Goal: Task Accomplishment & Management: Complete application form

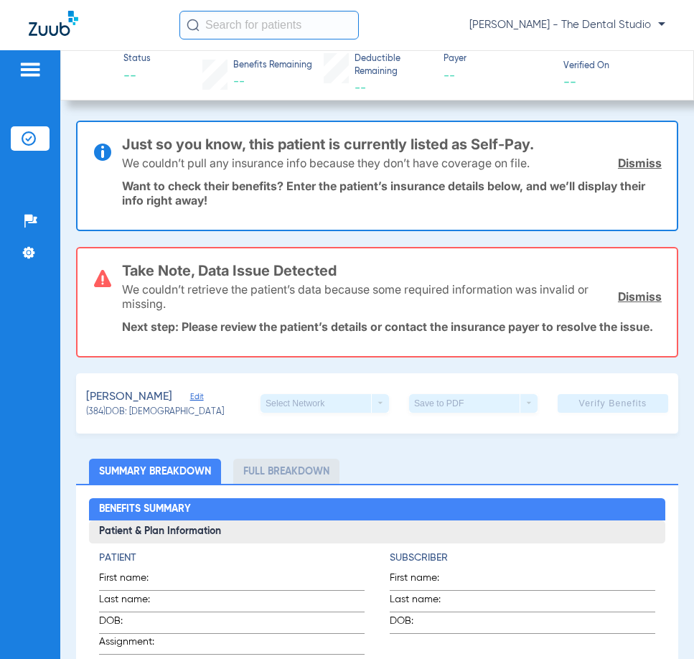
click at [513, 358] on div "Take Note, Data Issue Detected We couldn’t retrieve the patient’s data because …" at bounding box center [377, 302] width 603 height 111
click at [340, 413] on div "Select Network arrow_drop_down" at bounding box center [325, 403] width 129 height 19
click at [632, 295] on link "Dismiss" at bounding box center [640, 296] width 44 height 14
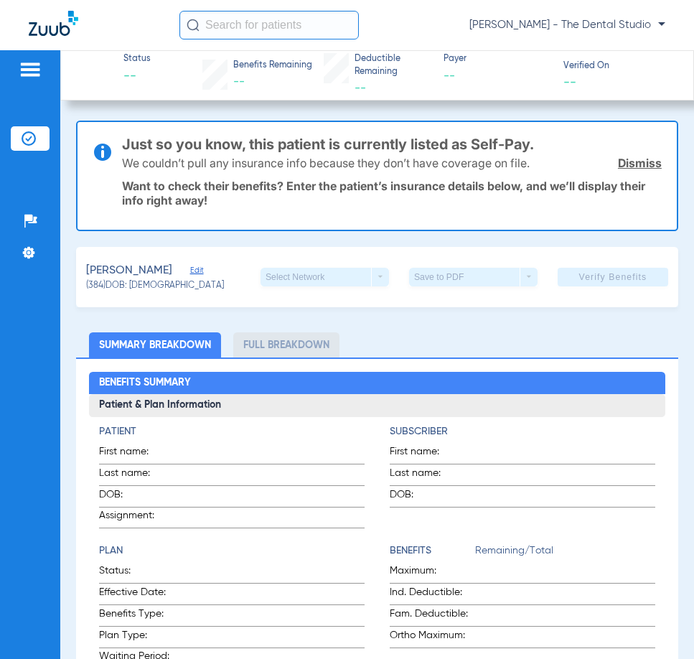
click at [620, 173] on div "We couldn’t pull any insurance info because they don’t have coverage on file. D…" at bounding box center [392, 162] width 540 height 37
click at [618, 164] on link "Dismiss" at bounding box center [640, 163] width 44 height 14
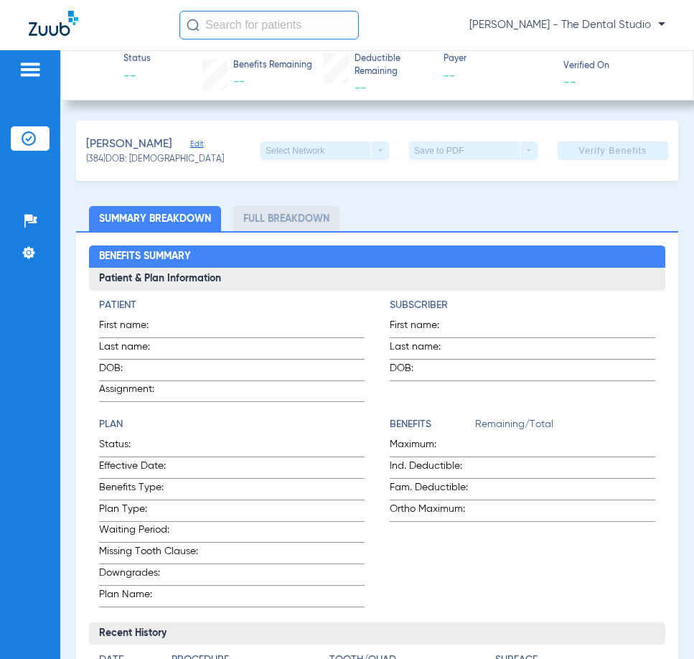
click at [190, 144] on span "Edit" at bounding box center [196, 146] width 13 height 14
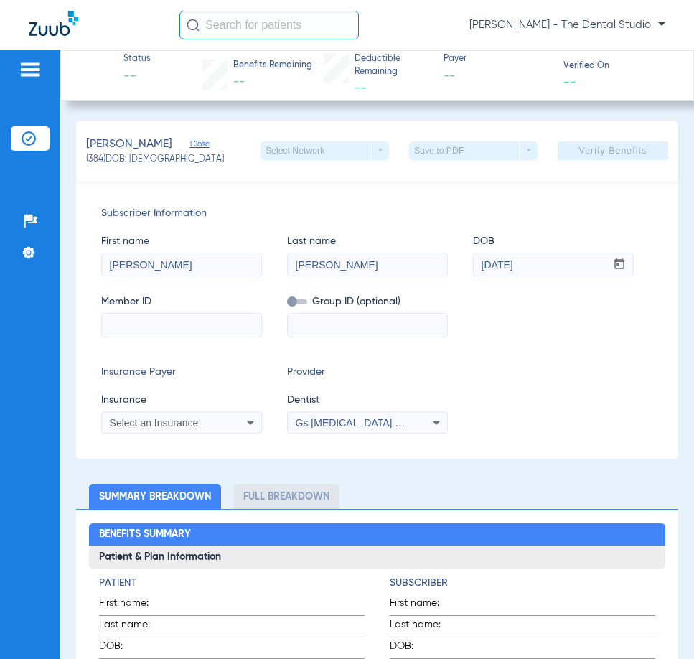
click at [208, 422] on div "Select an Insurance" at bounding box center [168, 423] width 116 height 10
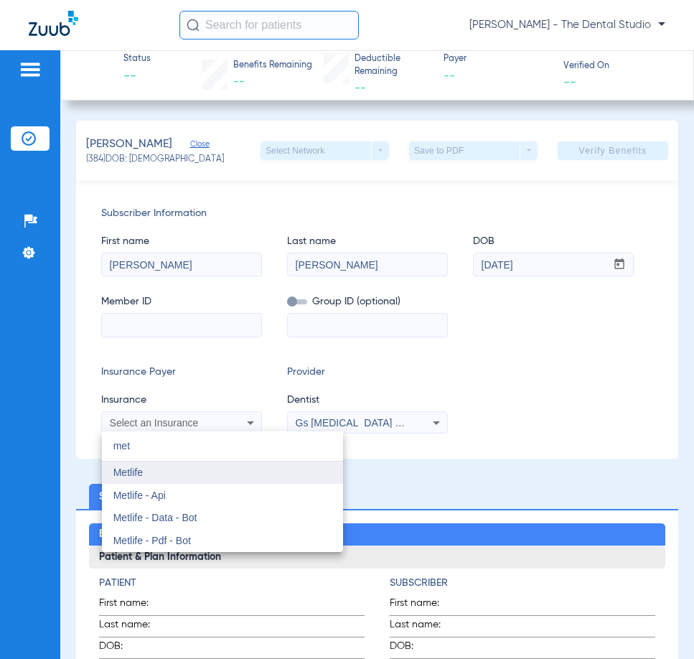
type input "met"
click at [190, 464] on mat-option "Metlife" at bounding box center [222, 473] width 241 height 23
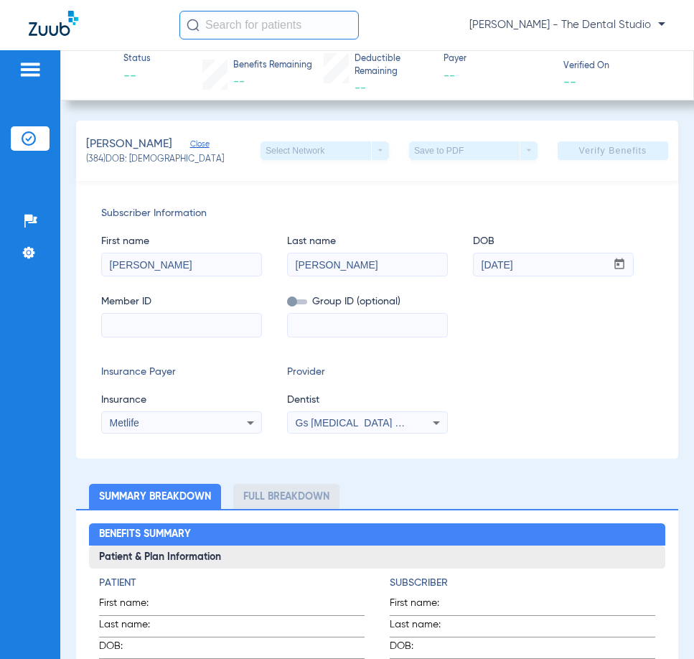
click at [327, 440] on div "Subscriber Information First name [PERSON_NAME] Last name [PERSON_NAME] mm / dd…" at bounding box center [377, 320] width 603 height 278
click at [325, 423] on div "Gs [MEDICAL_DATA] Pllc 1972170603" at bounding box center [367, 422] width 159 height 17
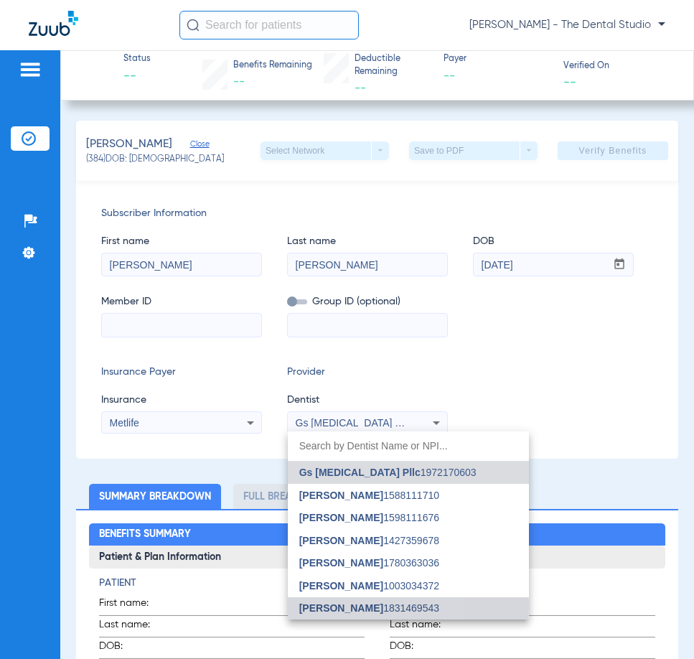
click at [315, 605] on span "[PERSON_NAME]" at bounding box center [341, 608] width 84 height 11
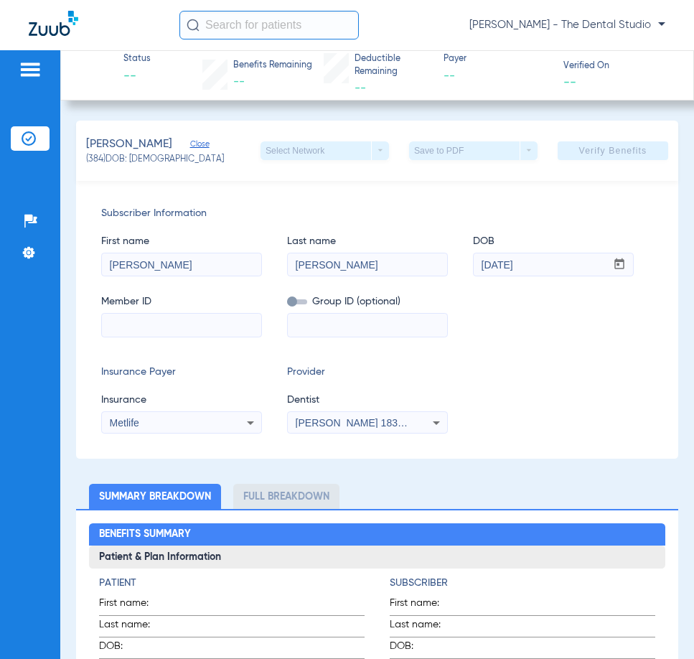
click at [507, 351] on div "Subscriber Information First name [PERSON_NAME] Last name [PERSON_NAME] mm / dd…" at bounding box center [377, 320] width 603 height 278
click at [128, 320] on input at bounding box center [181, 325] width 159 height 23
type input "633927233"
click at [562, 335] on div "Member ID 633927233 Group ID (optional)" at bounding box center [377, 309] width 552 height 55
click at [608, 153] on span "Verify Benefits" at bounding box center [614, 150] width 68 height 11
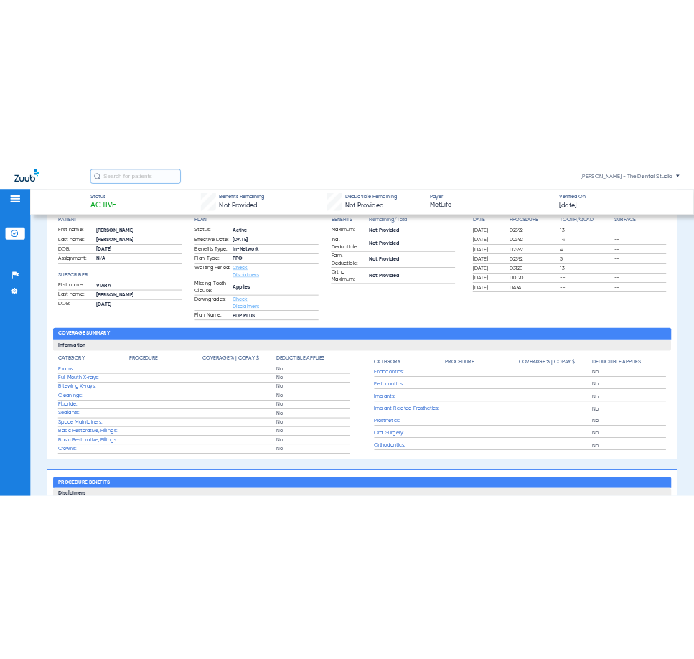
scroll to position [609, 0]
